Goal: Task Accomplishment & Management: Complete application form

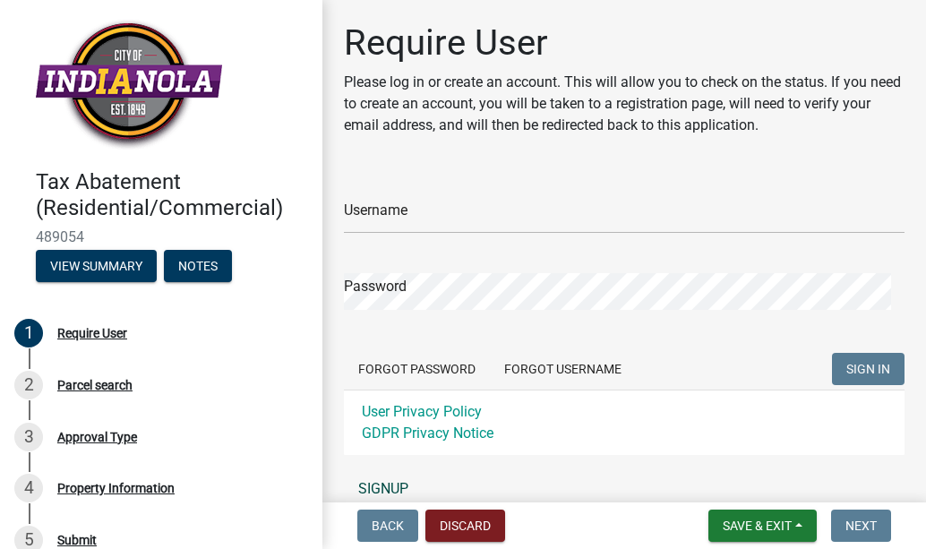
click at [382, 487] on link "SIGNUP" at bounding box center [624, 489] width 561 height 36
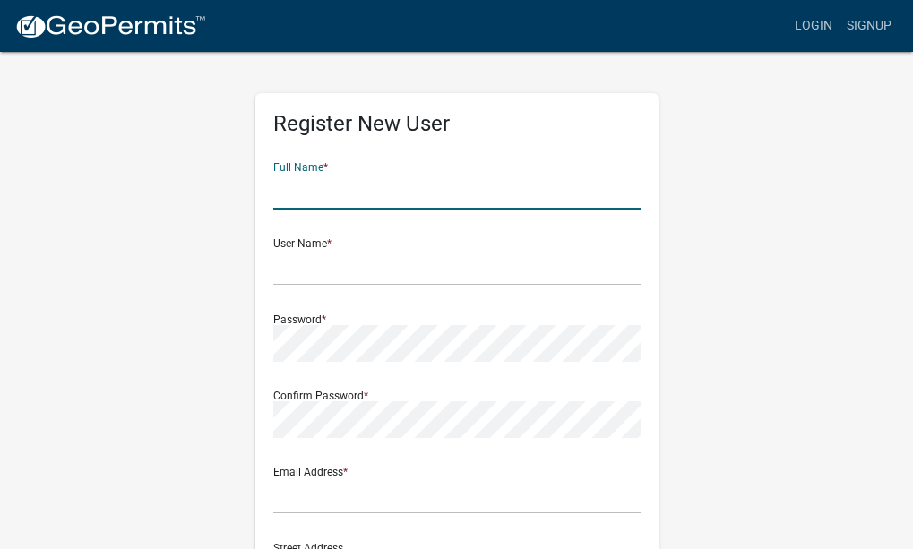
click at [339, 190] on input "text" at bounding box center [456, 191] width 367 height 37
type input "[PERSON_NAME]"
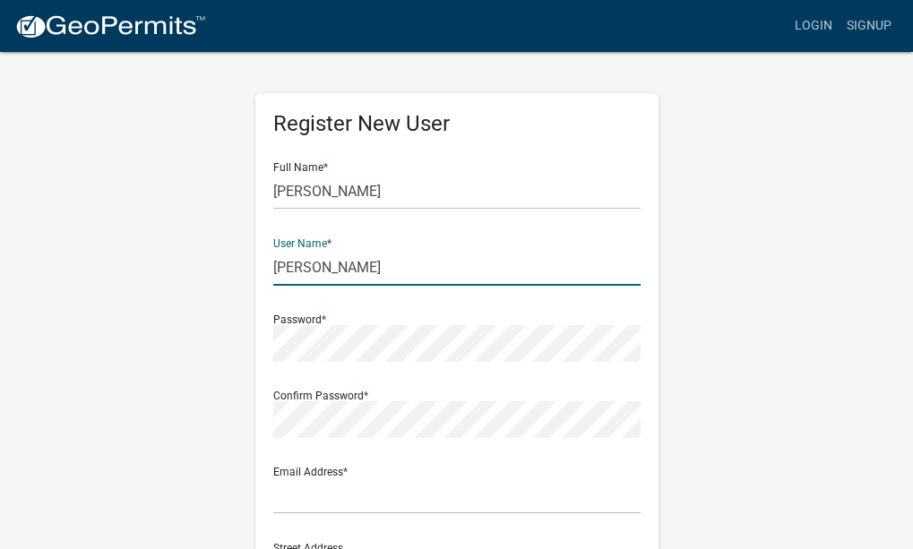
type input "[PERSON_NAME]"
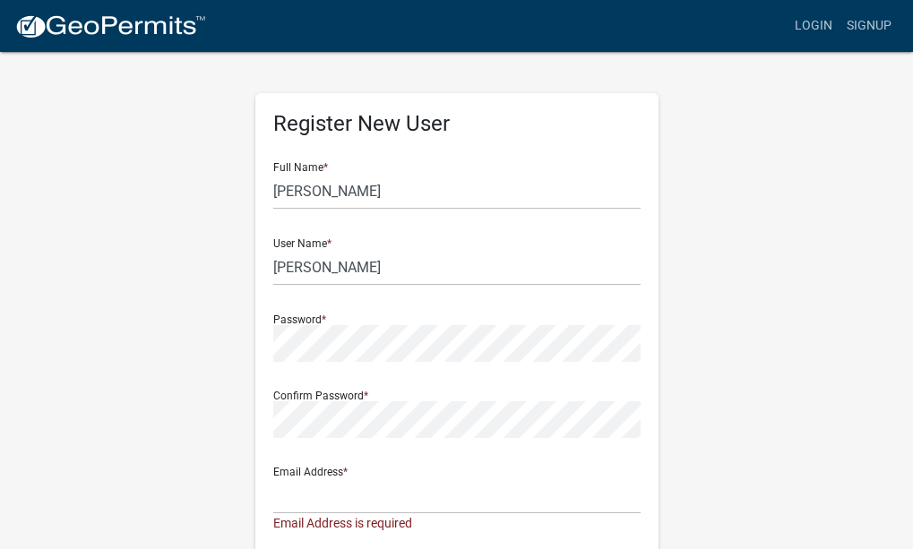
scroll to position [316, 0]
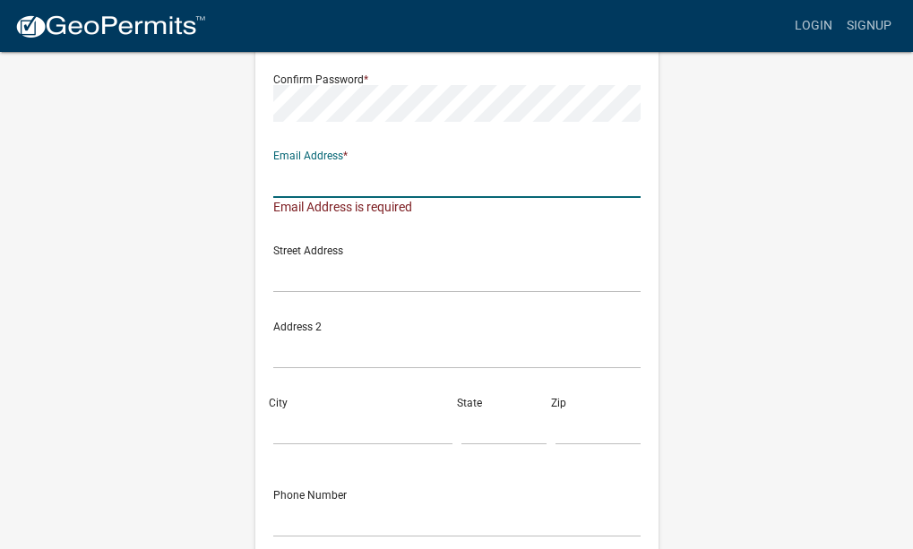
click at [338, 190] on input "text" at bounding box center [456, 179] width 367 height 37
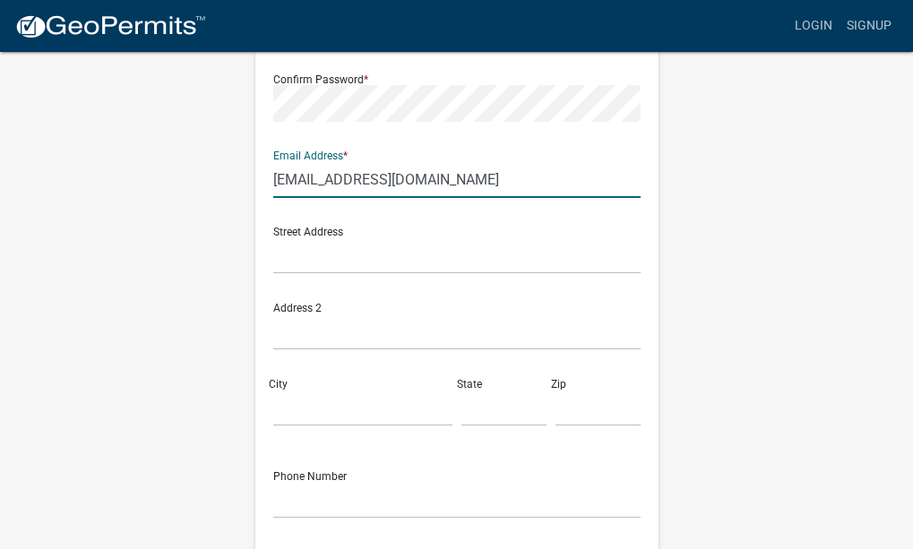
type input "[EMAIL_ADDRESS][DOMAIN_NAME]"
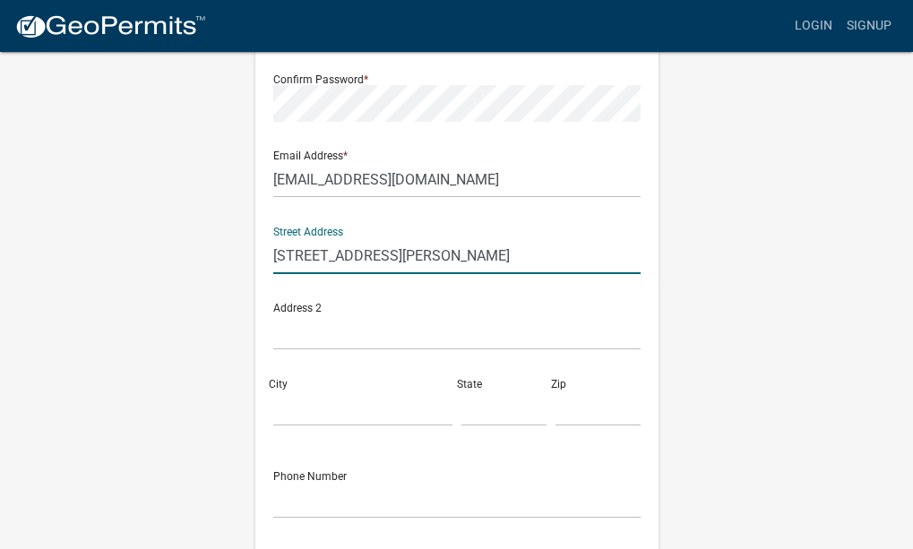
type input "[STREET_ADDRESS][PERSON_NAME]"
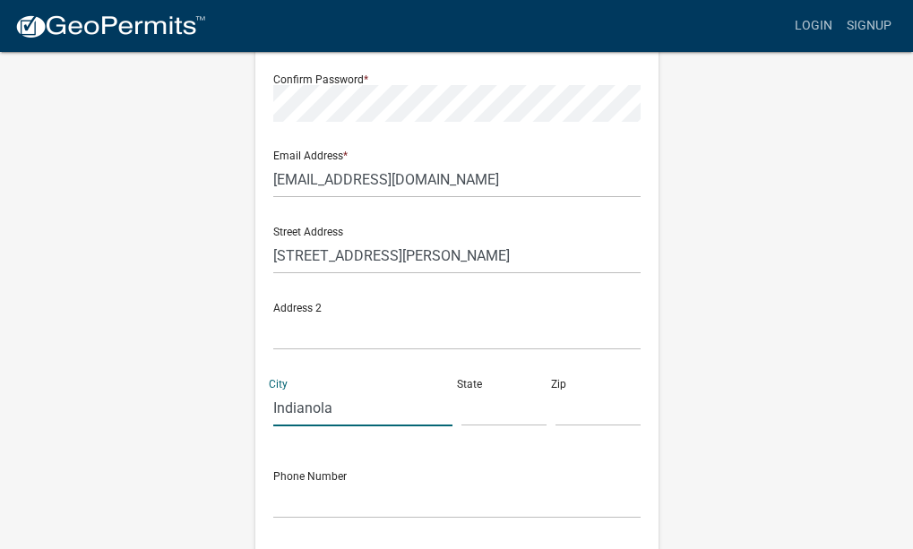
type input "Indianola"
type input "[US_STATE]"
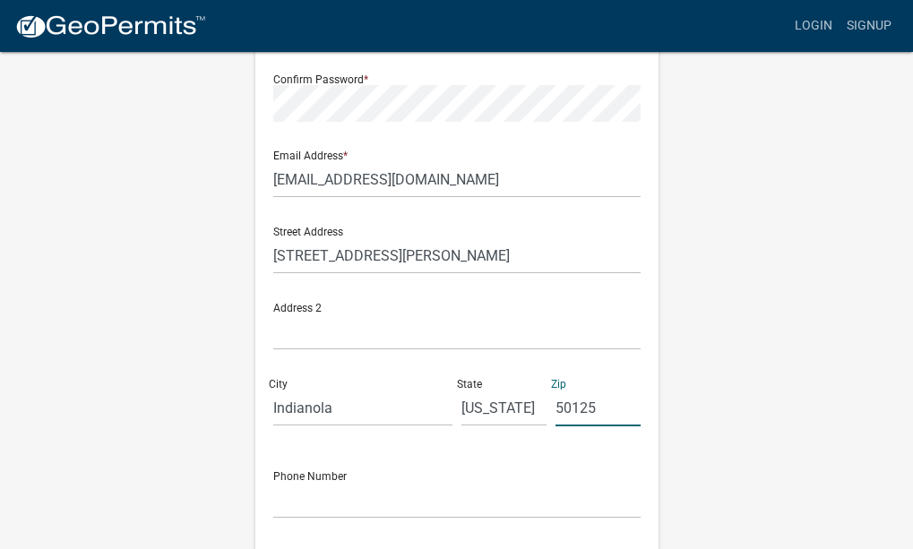
type input "50125"
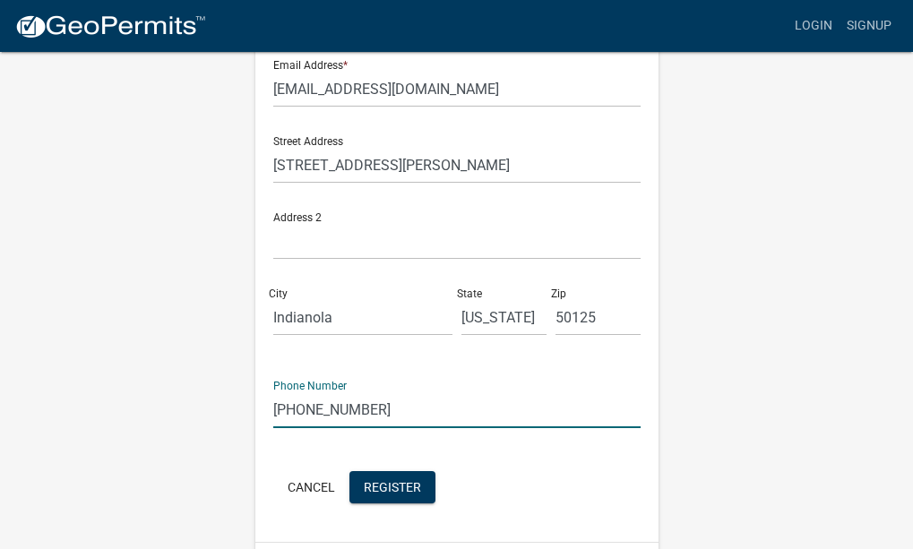
scroll to position [433, 0]
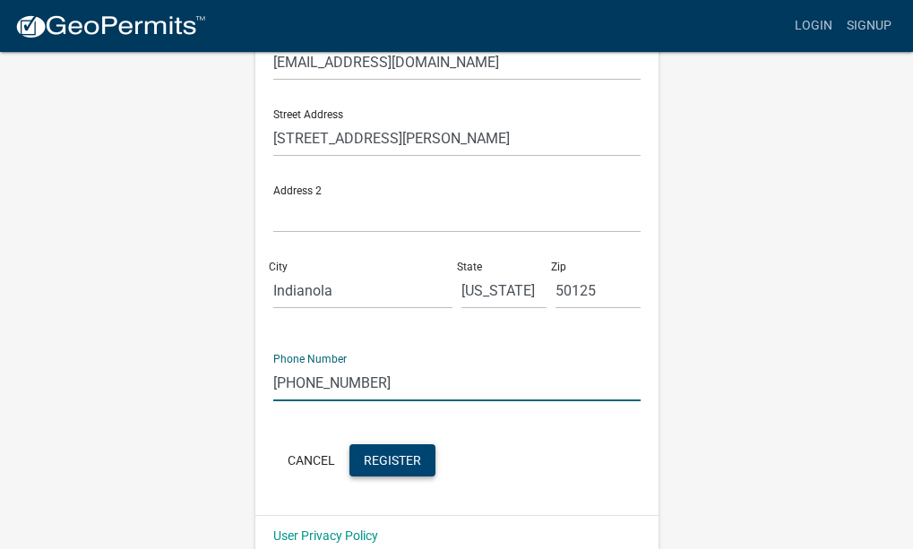
type input "[PHONE_NUMBER]"
click at [407, 462] on span "Register" at bounding box center [392, 459] width 57 height 14
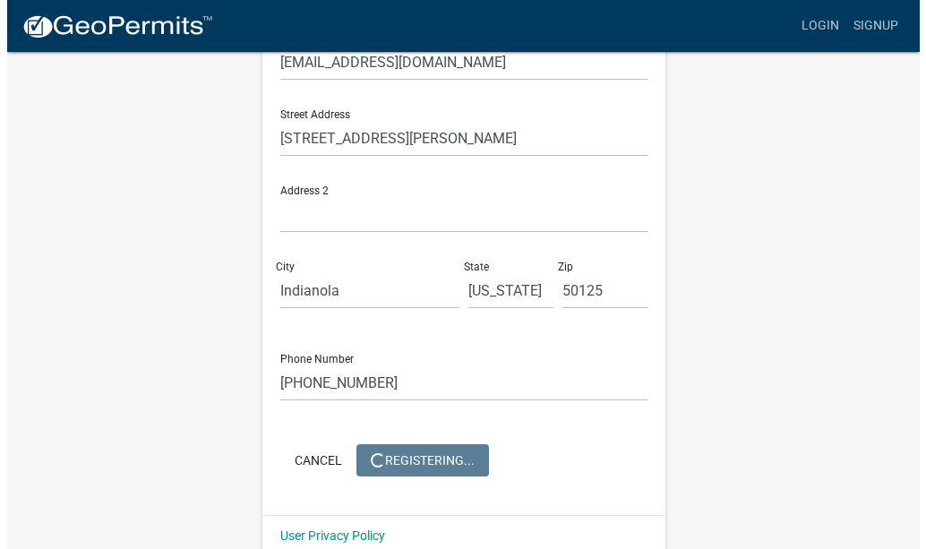
scroll to position [0, 0]
